Goal: Task Accomplishment & Management: Complete application form

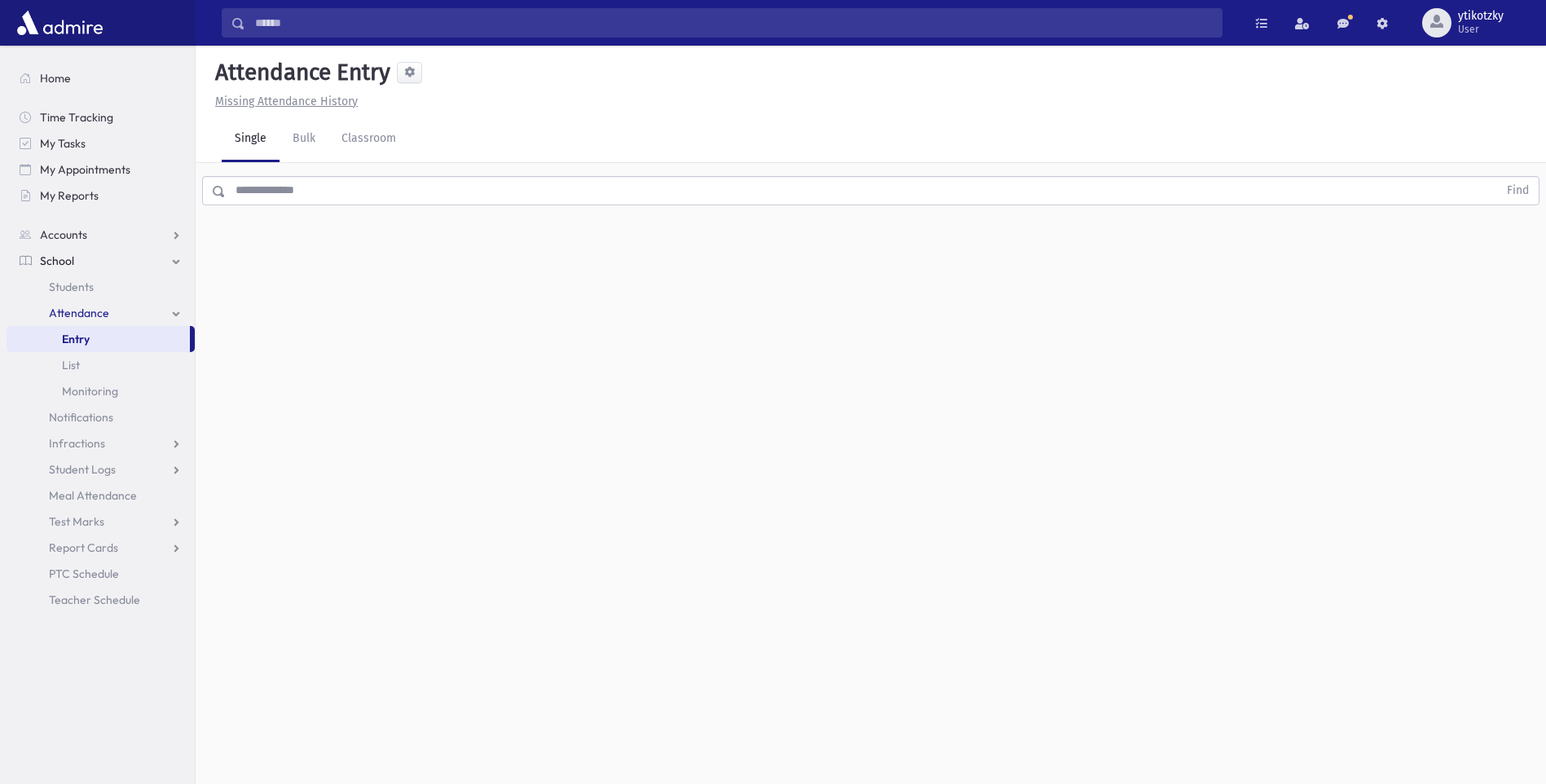
click at [362, 189] on input "text" at bounding box center [862, 190] width 1272 height 29
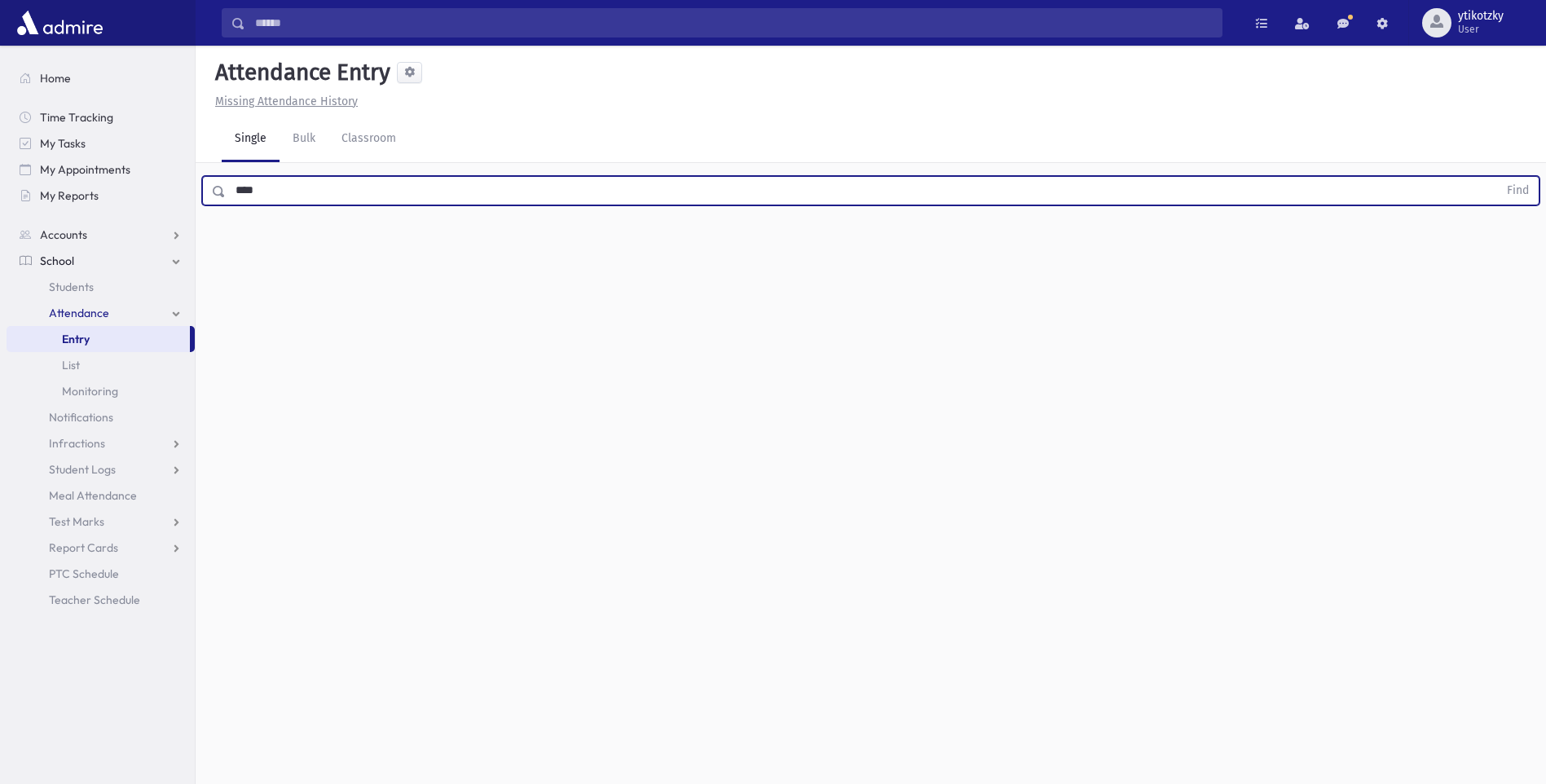
click at [1498, 177] on button "Find" at bounding box center [1518, 190] width 41 height 27
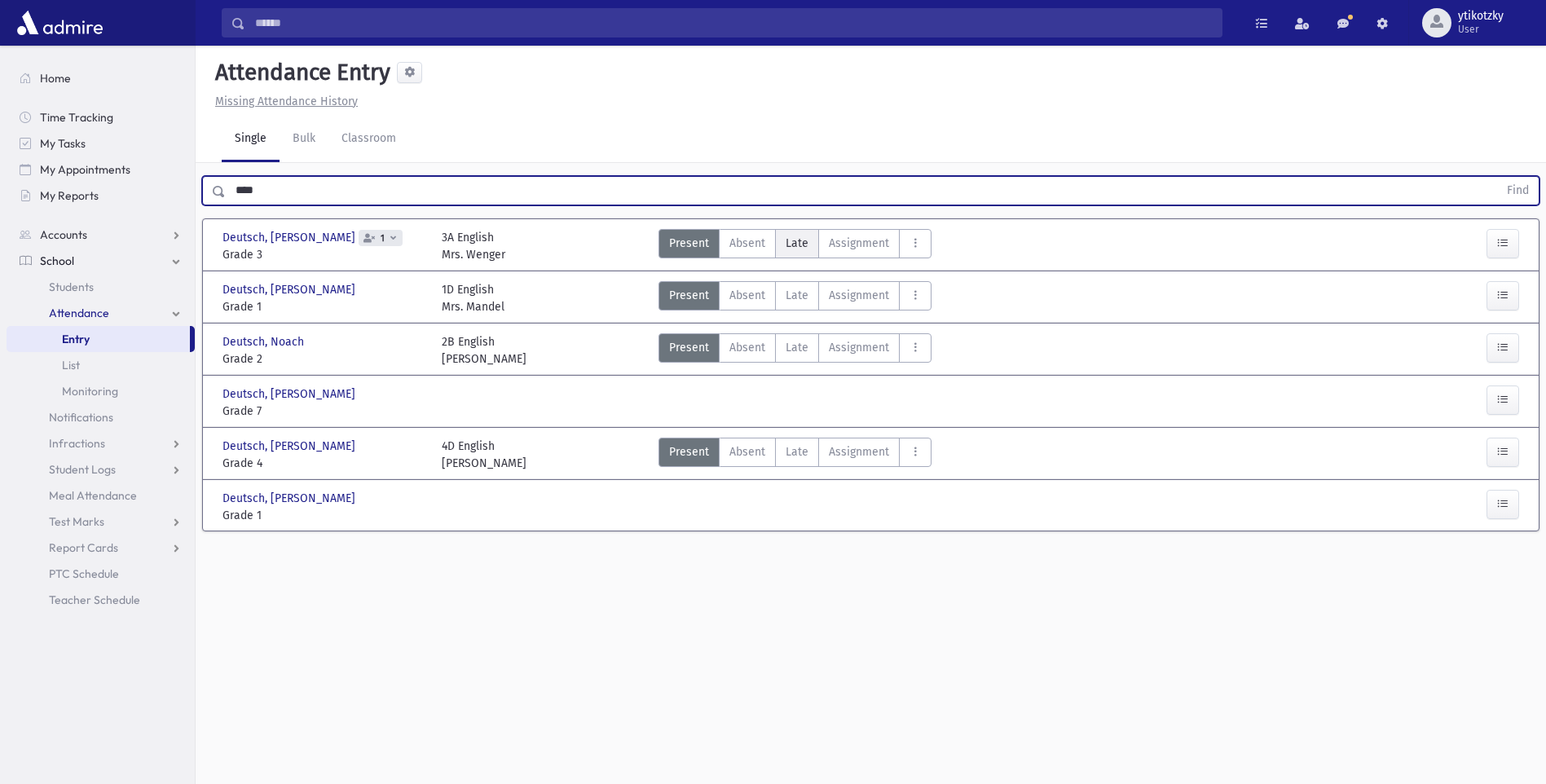
click at [812, 246] on label "Late Late" at bounding box center [797, 243] width 44 height 29
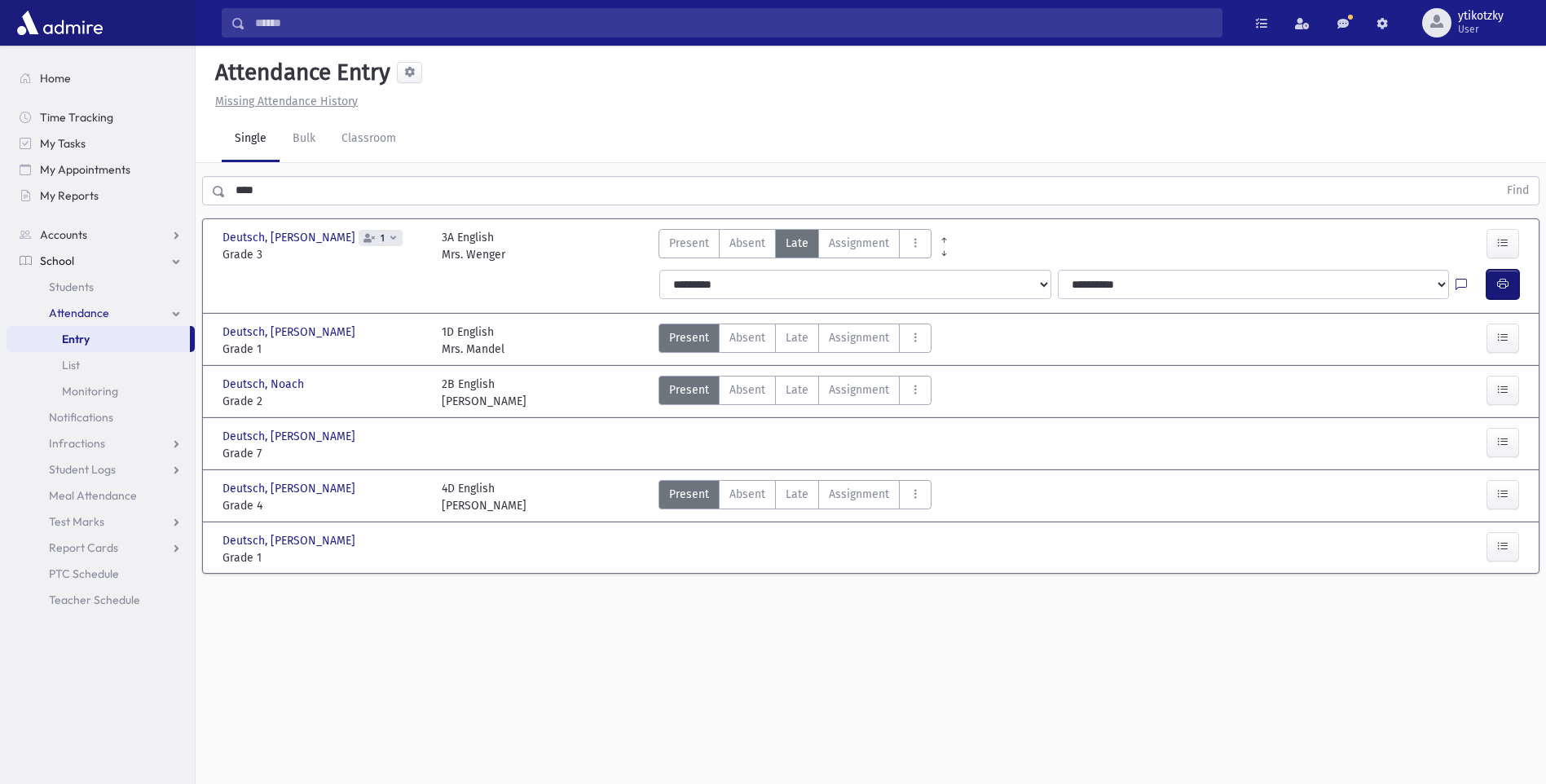
click at [1511, 281] on button "button" at bounding box center [1503, 284] width 33 height 29
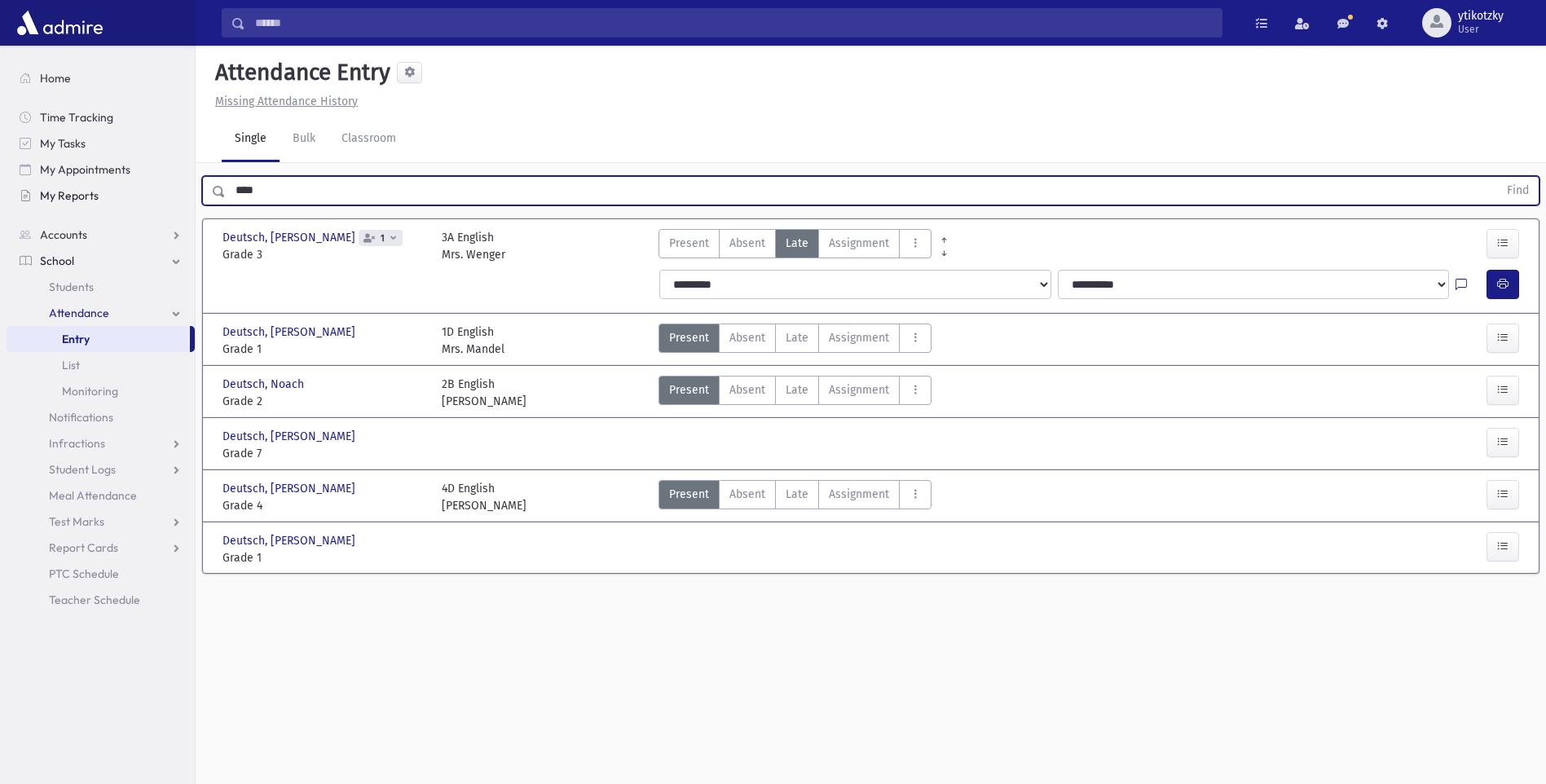
drag, startPoint x: 275, startPoint y: 196, endPoint x: 136, endPoint y: 191, distance: 139.1
click at [139, 191] on div "Search Results All Accounts" at bounding box center [773, 410] width 1546 height 821
click at [1498, 177] on button "Find" at bounding box center [1518, 190] width 41 height 27
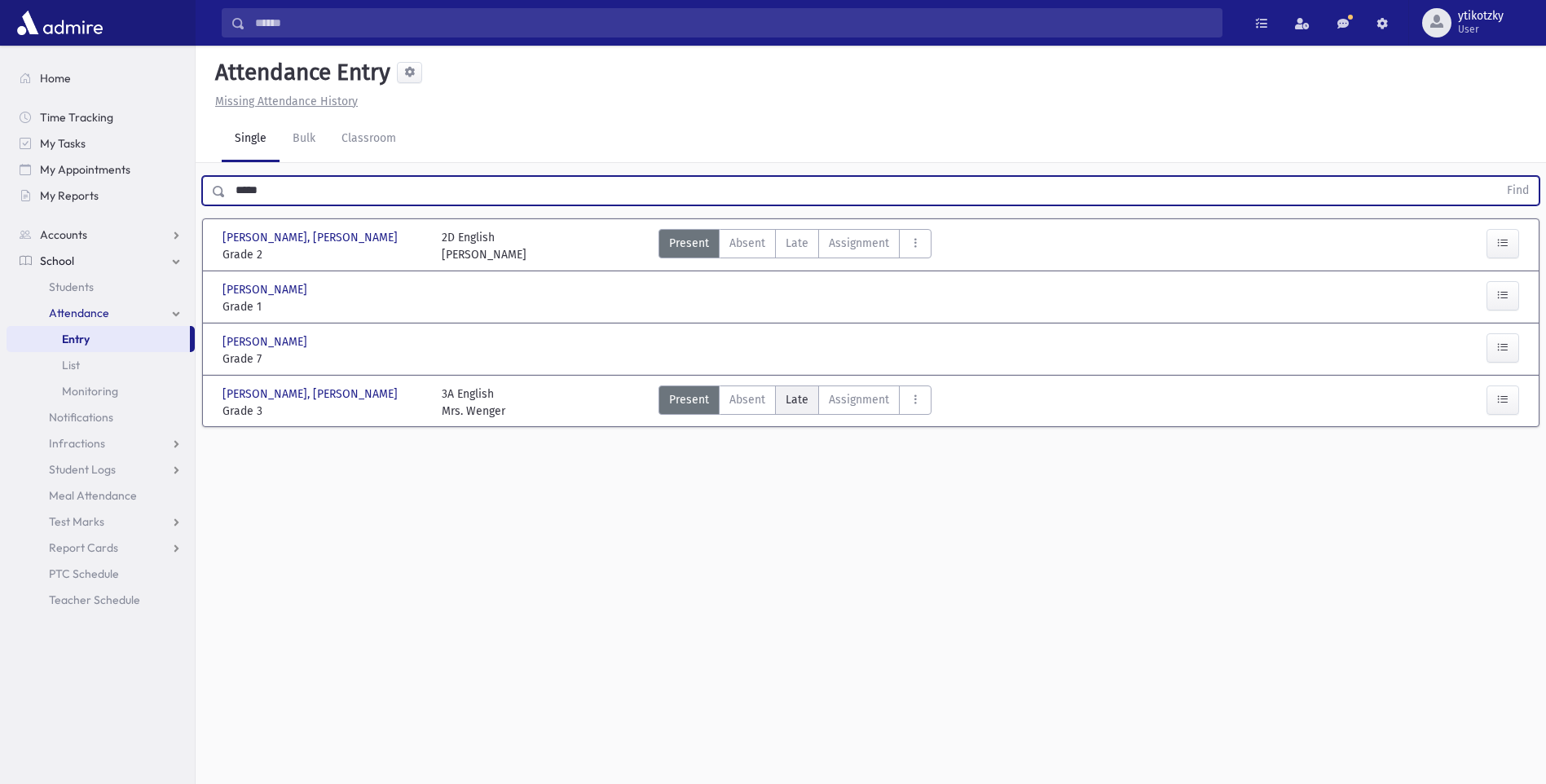
click at [795, 396] on span "Late" at bounding box center [797, 399] width 23 height 17
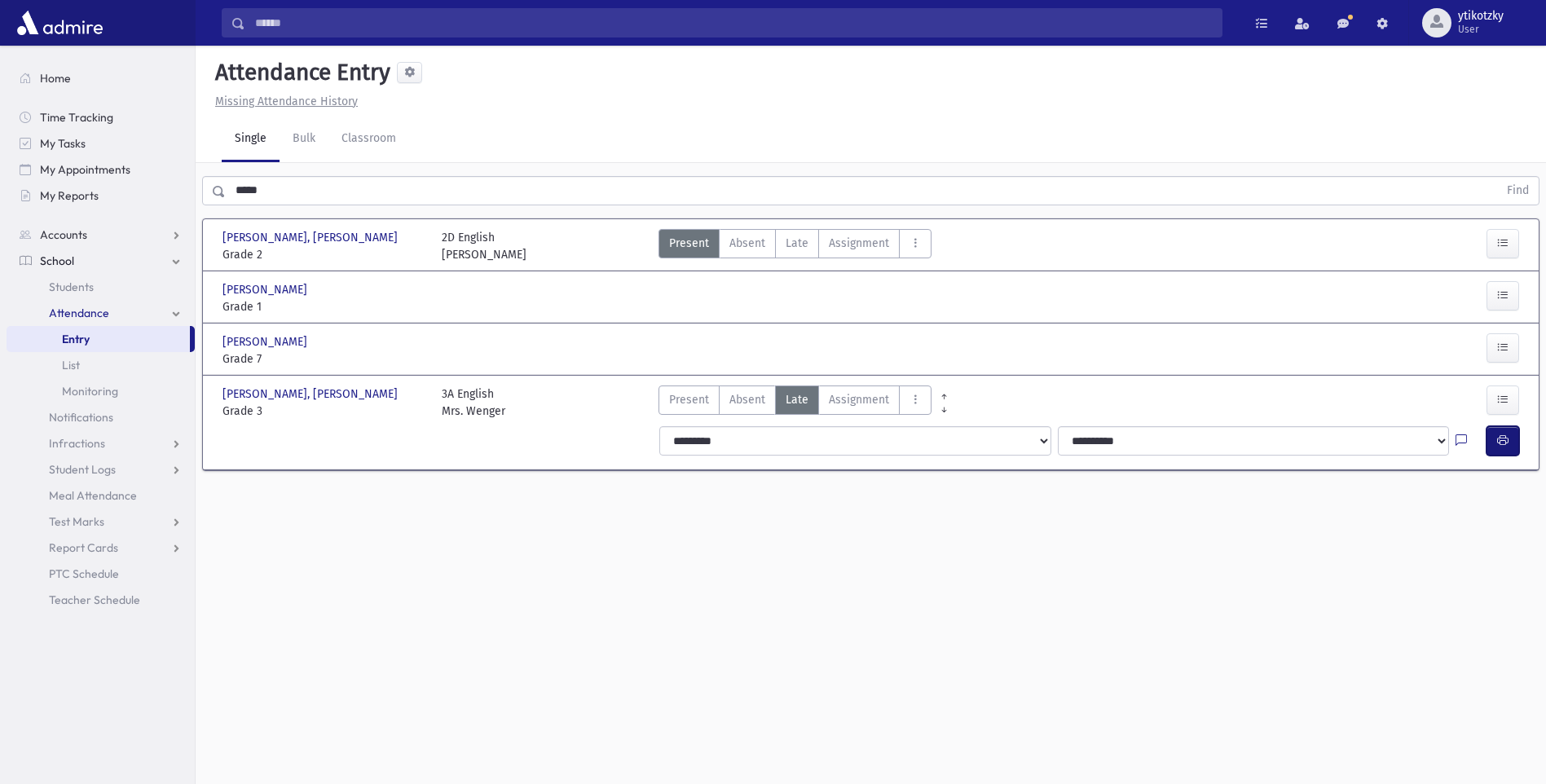
click at [1504, 436] on icon "button" at bounding box center [1503, 441] width 11 height 14
drag, startPoint x: 293, startPoint y: 193, endPoint x: 0, endPoint y: 176, distance: 293.5
click at [0, 177] on html "Search Results All Accounts Students" at bounding box center [773, 392] width 1546 height 784
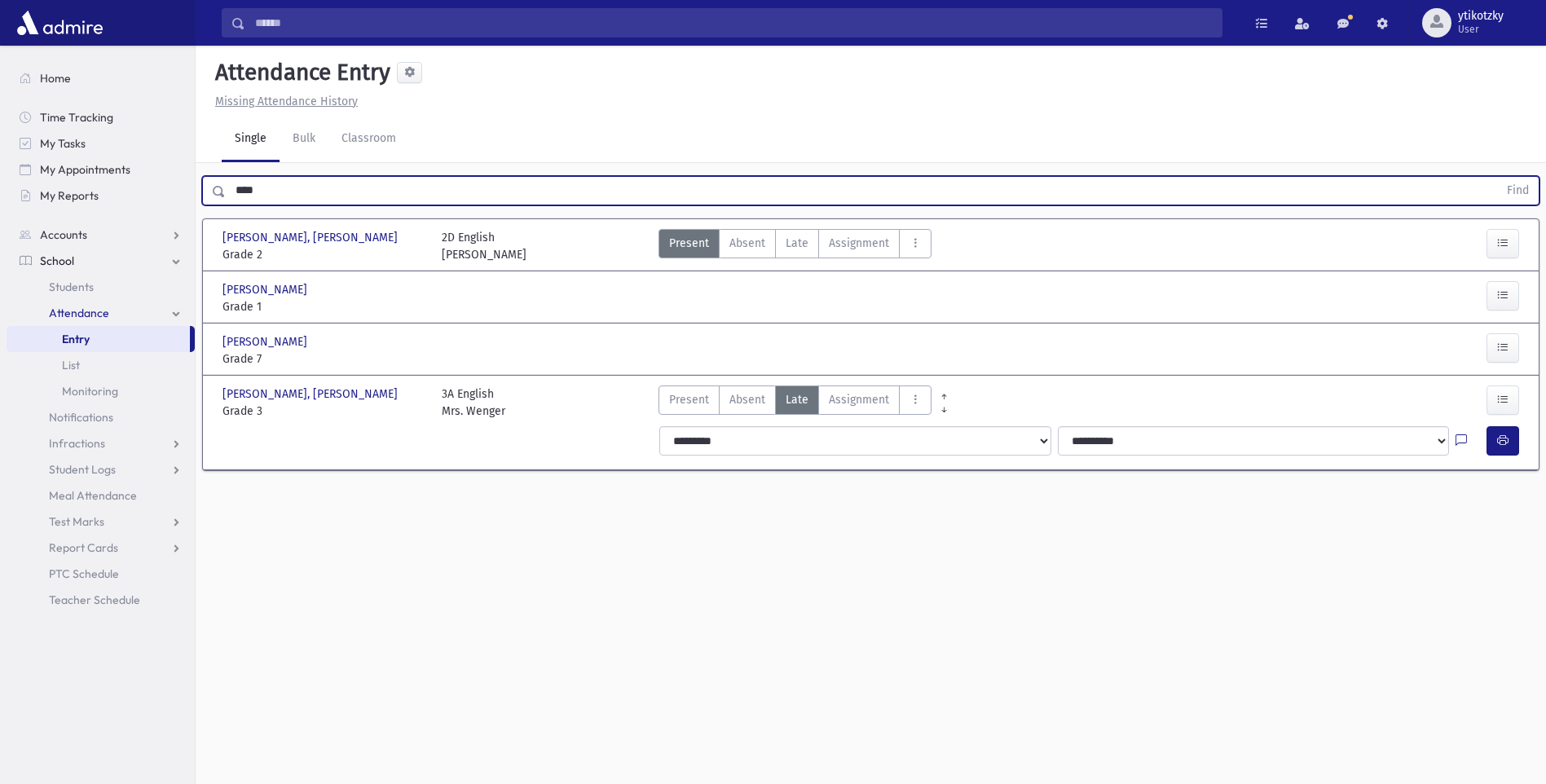
click at [1498, 177] on button "Find" at bounding box center [1518, 190] width 41 height 27
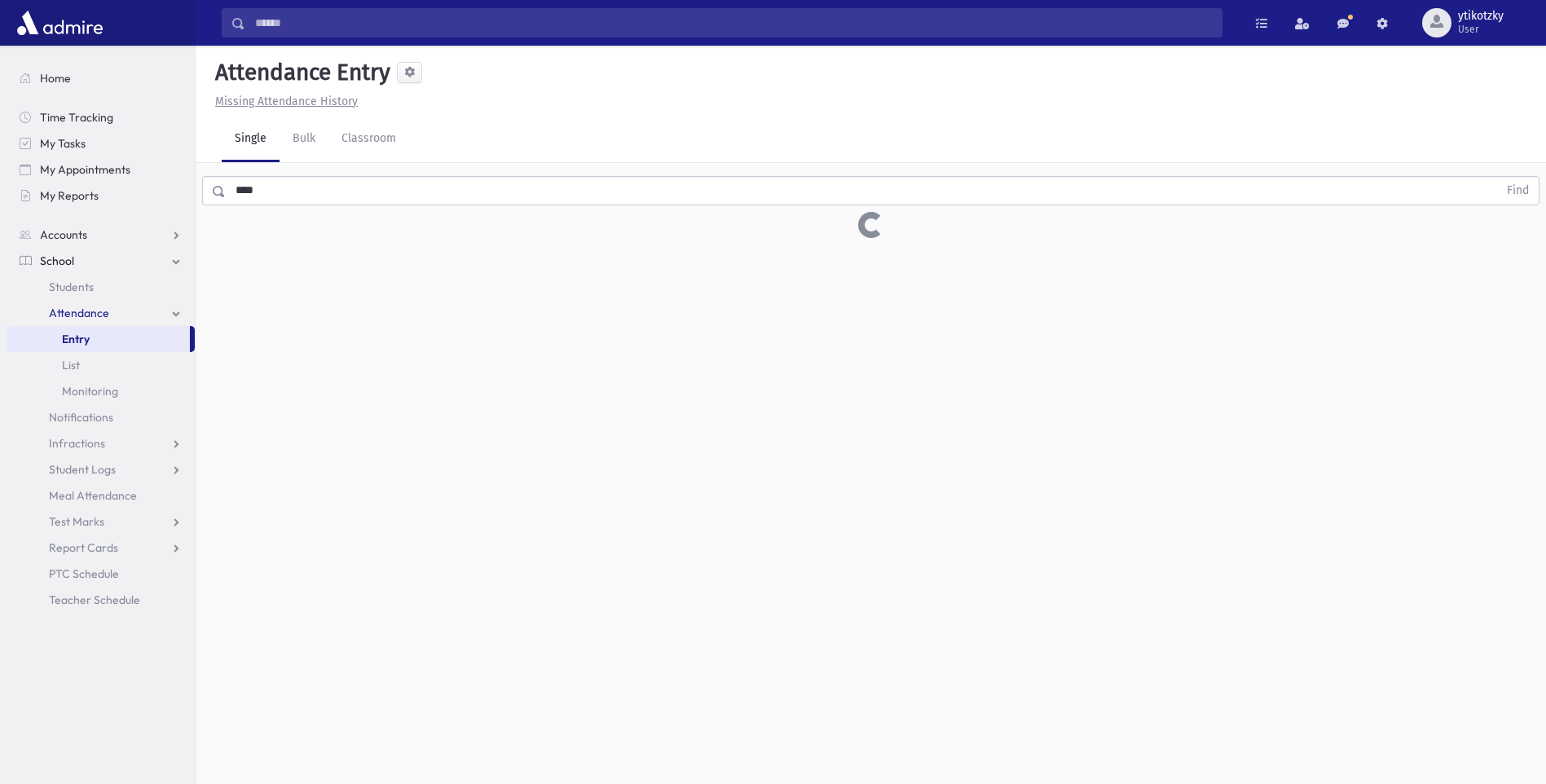
click at [525, 299] on div "Attendance Entry Missing Attendance History Single Bulk Classroom **** Find 0 r…" at bounding box center [870, 414] width 1351 height 738
click at [477, 187] on input "****" at bounding box center [862, 190] width 1272 height 29
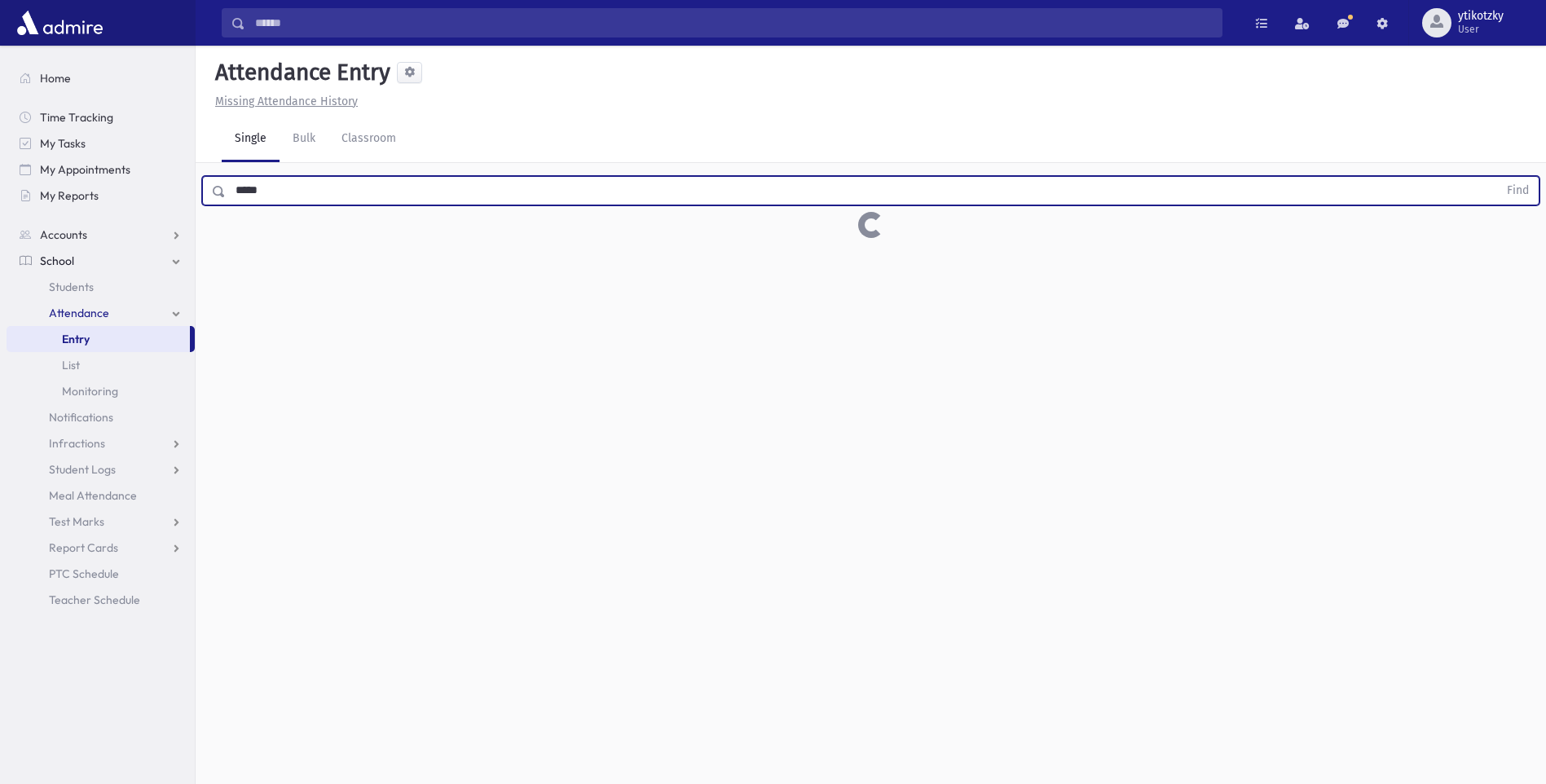
type input "*****"
click at [1498, 177] on button "Find" at bounding box center [1518, 190] width 41 height 27
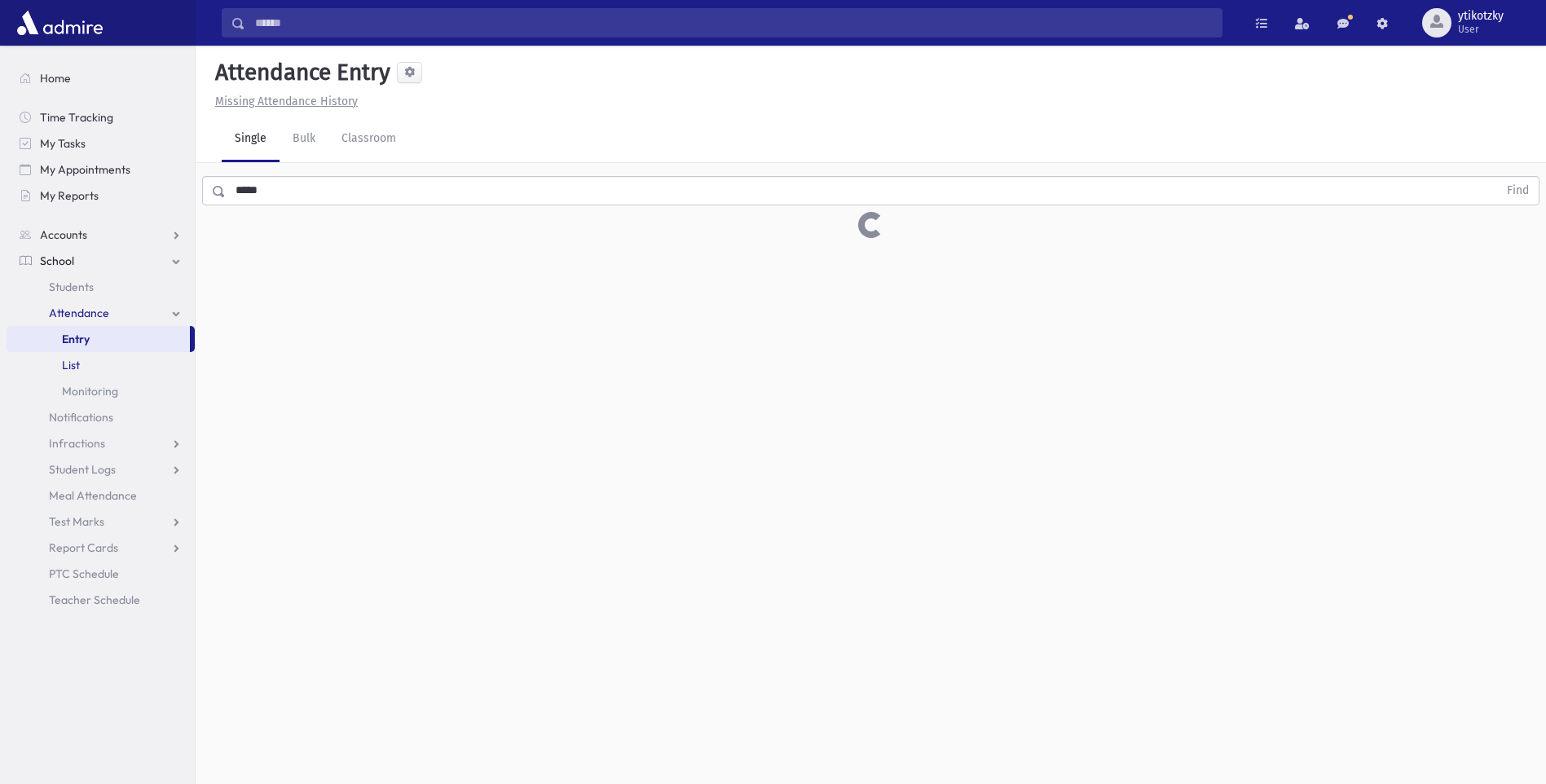
click at [105, 363] on link "List" at bounding box center [100, 365] width 188 height 26
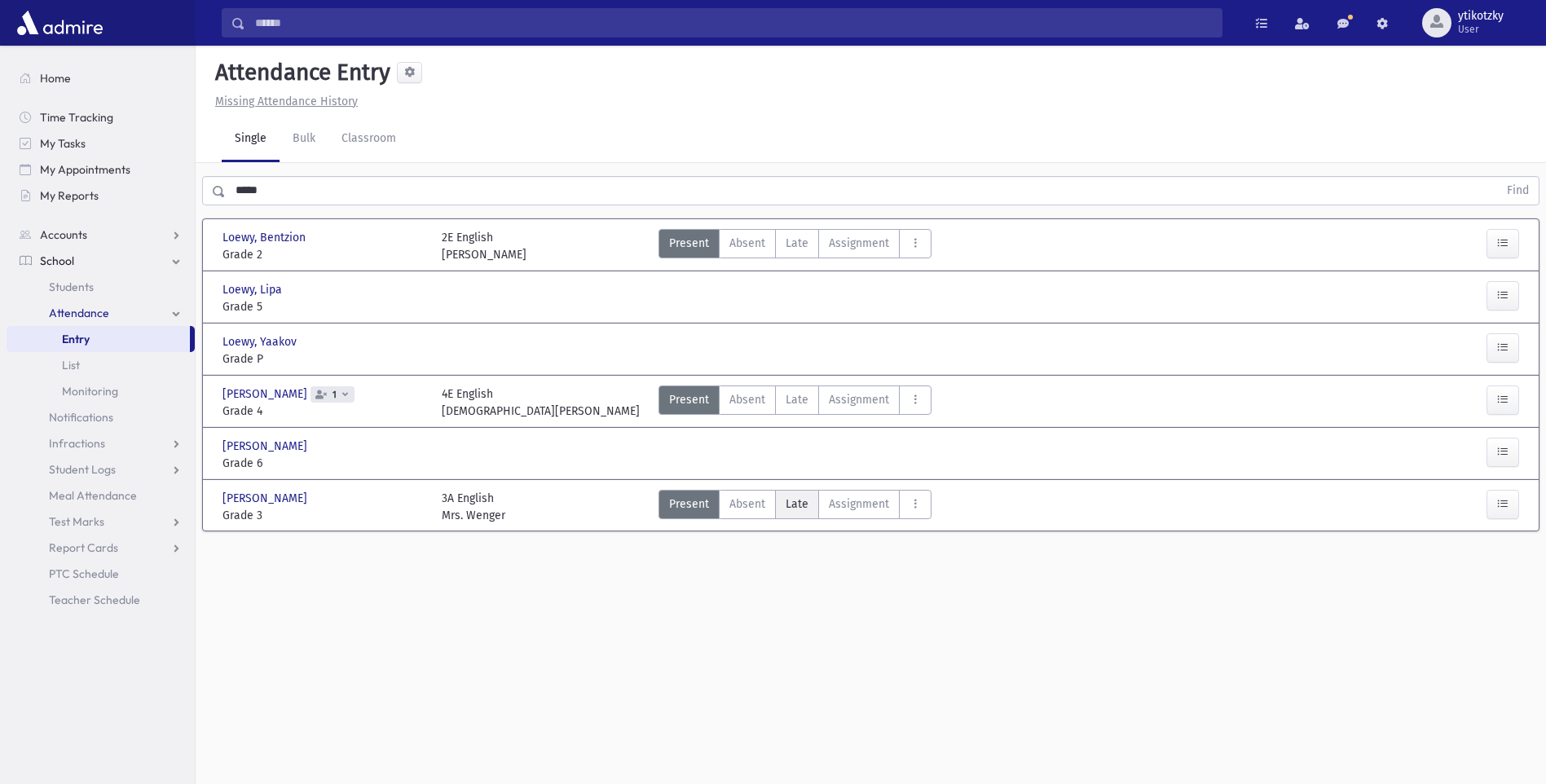
click at [814, 505] on label "Late Late" at bounding box center [797, 504] width 44 height 29
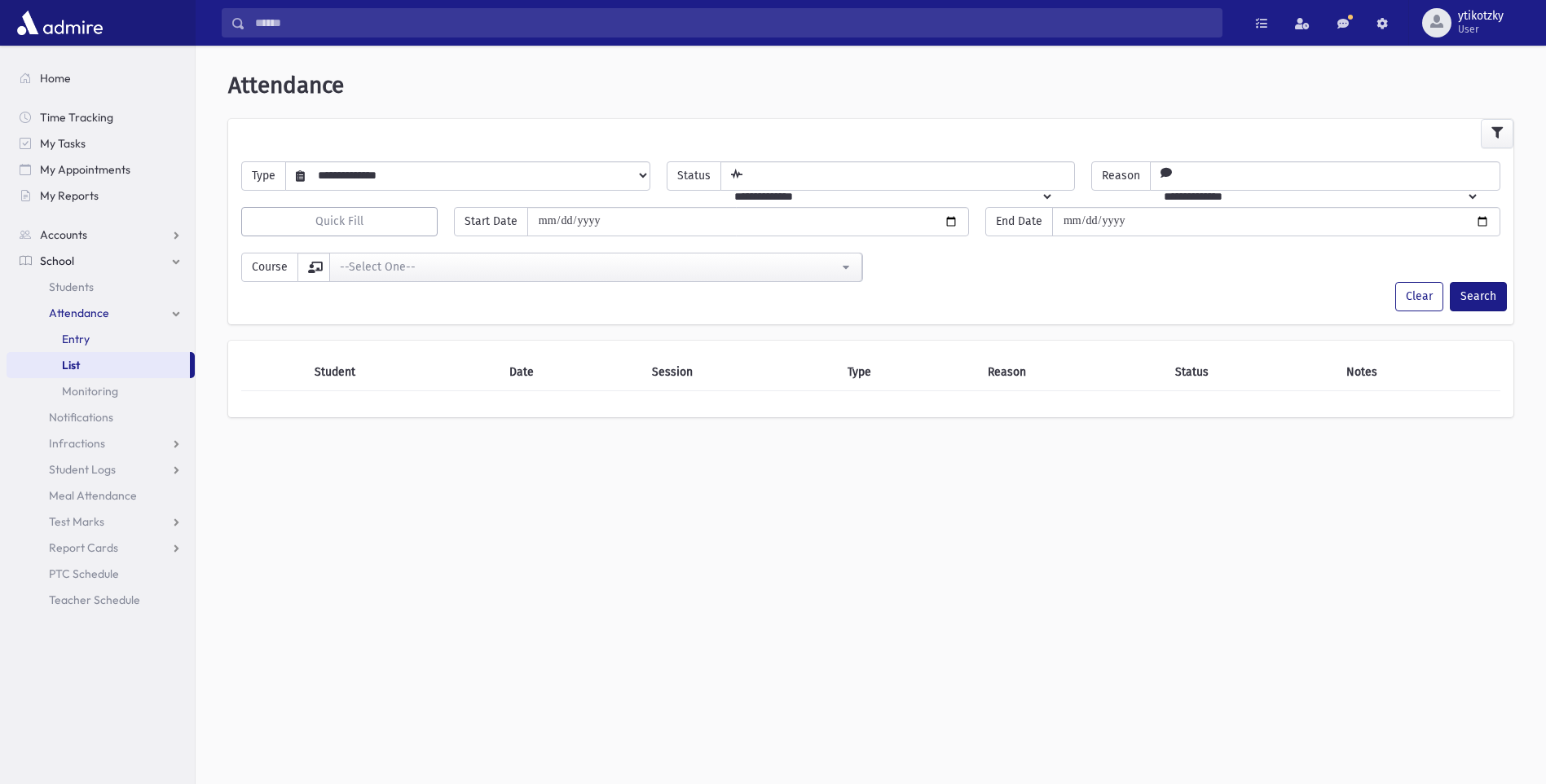
click at [87, 328] on link "Entry" at bounding box center [100, 340] width 188 height 26
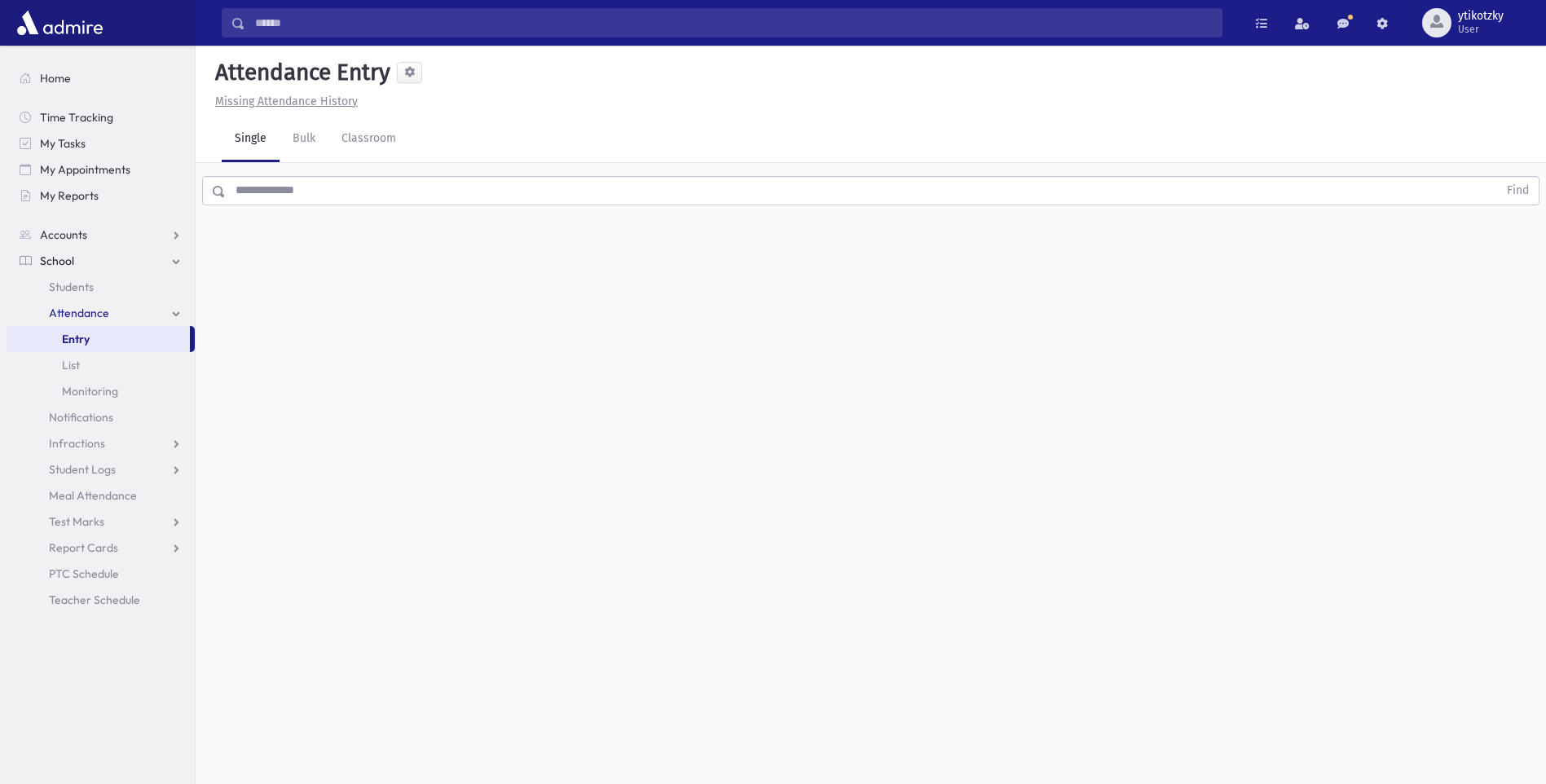
click at [272, 200] on input "text" at bounding box center [862, 190] width 1272 height 29
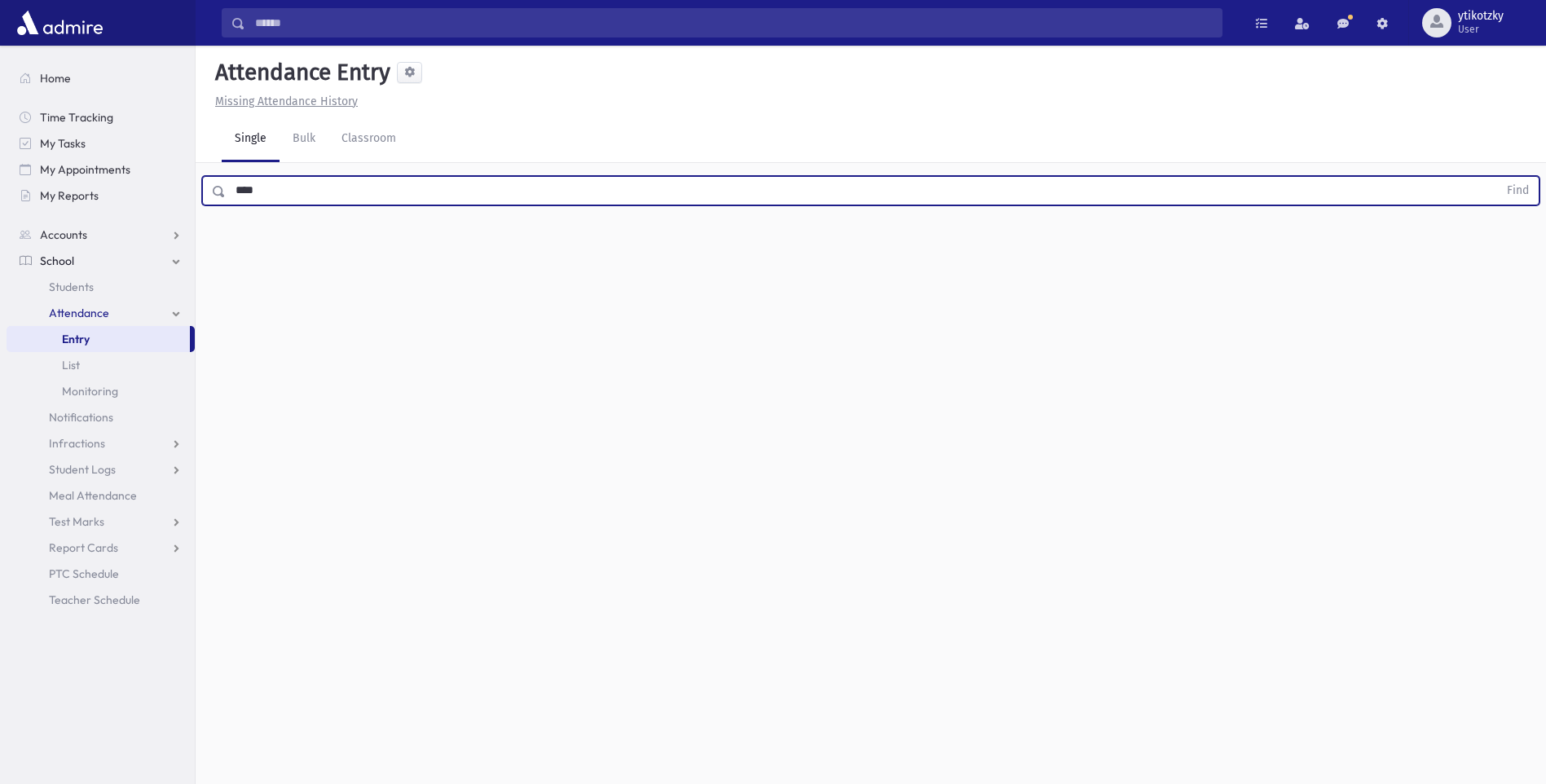
type input "****"
click at [1498, 177] on button "Find" at bounding box center [1518, 190] width 41 height 27
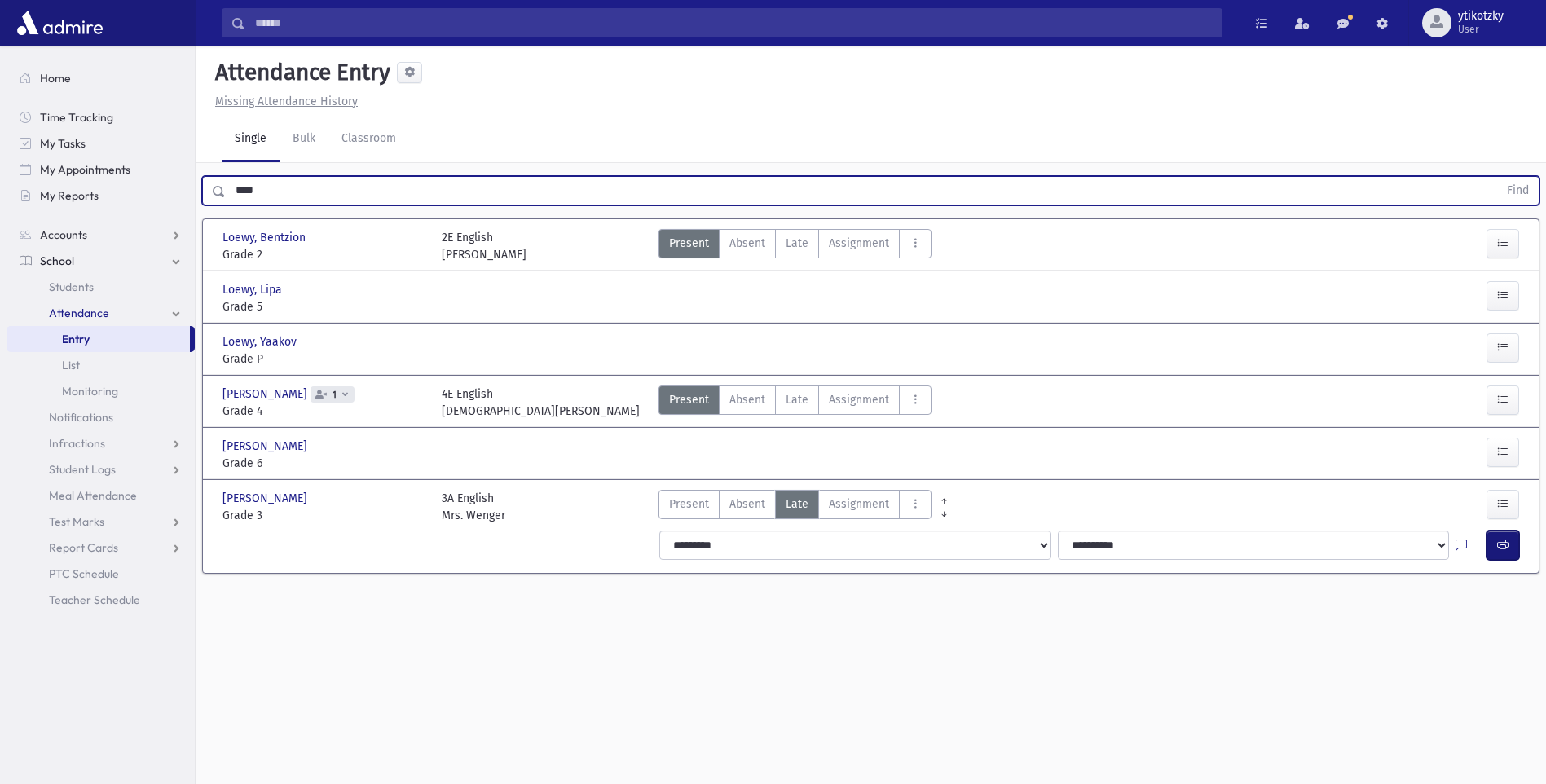
click at [1496, 547] on button "button" at bounding box center [1503, 545] width 33 height 29
